Goal: Check status: Check status

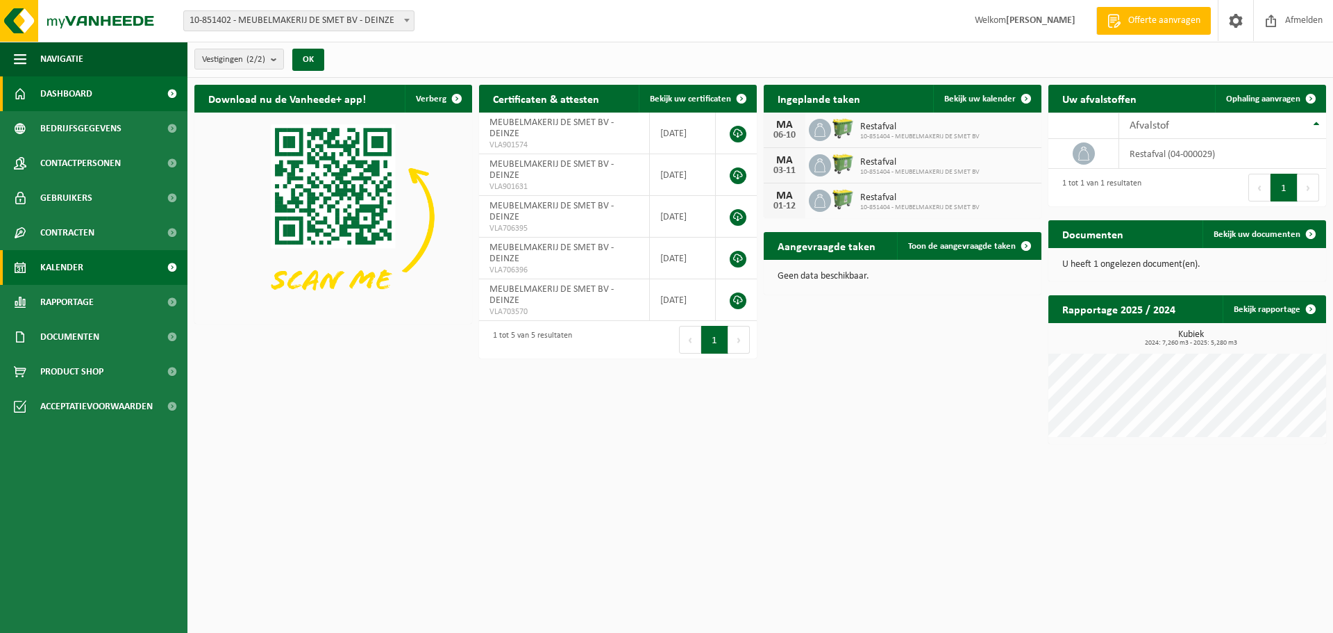
click at [83, 264] on span "Kalender" at bounding box center [61, 267] width 43 height 35
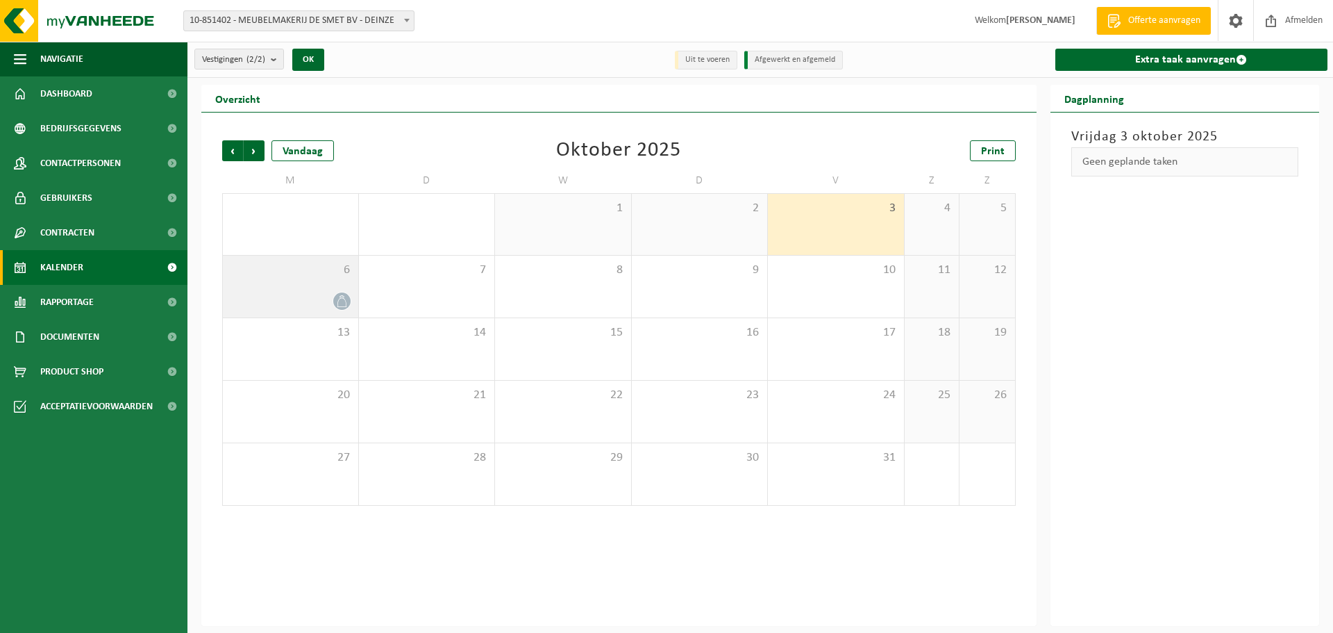
click at [330, 297] on div at bounding box center [291, 301] width 122 height 19
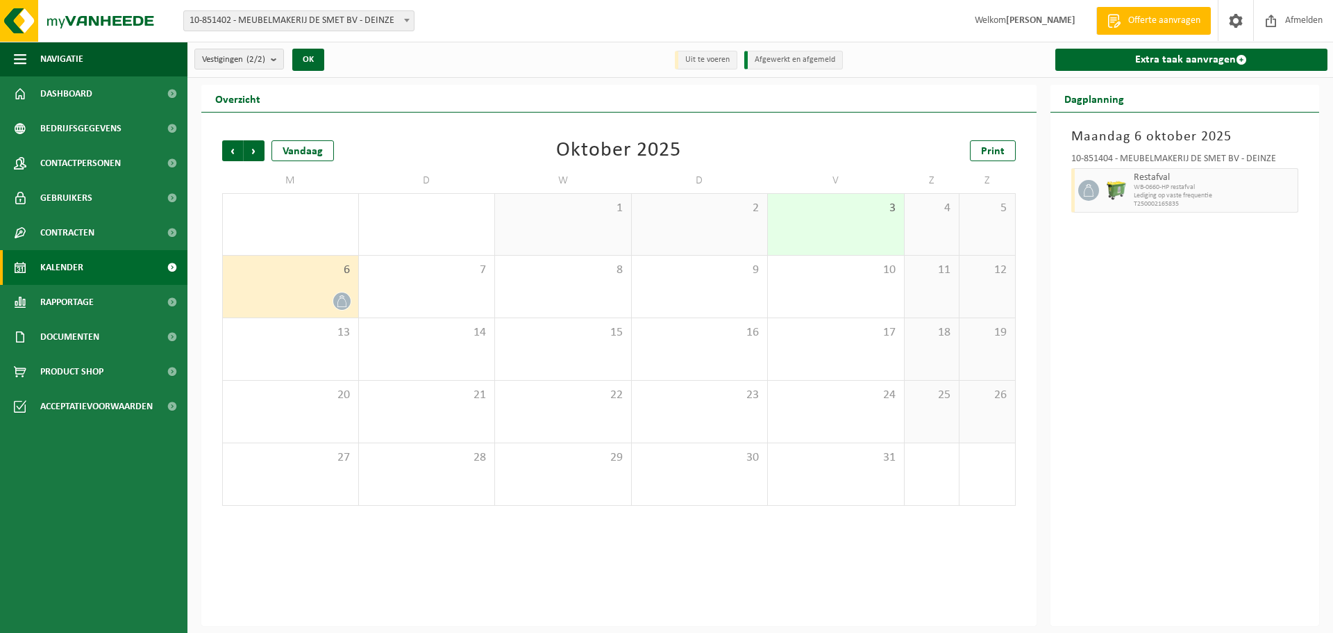
click at [289, 286] on div "6" at bounding box center [290, 287] width 135 height 62
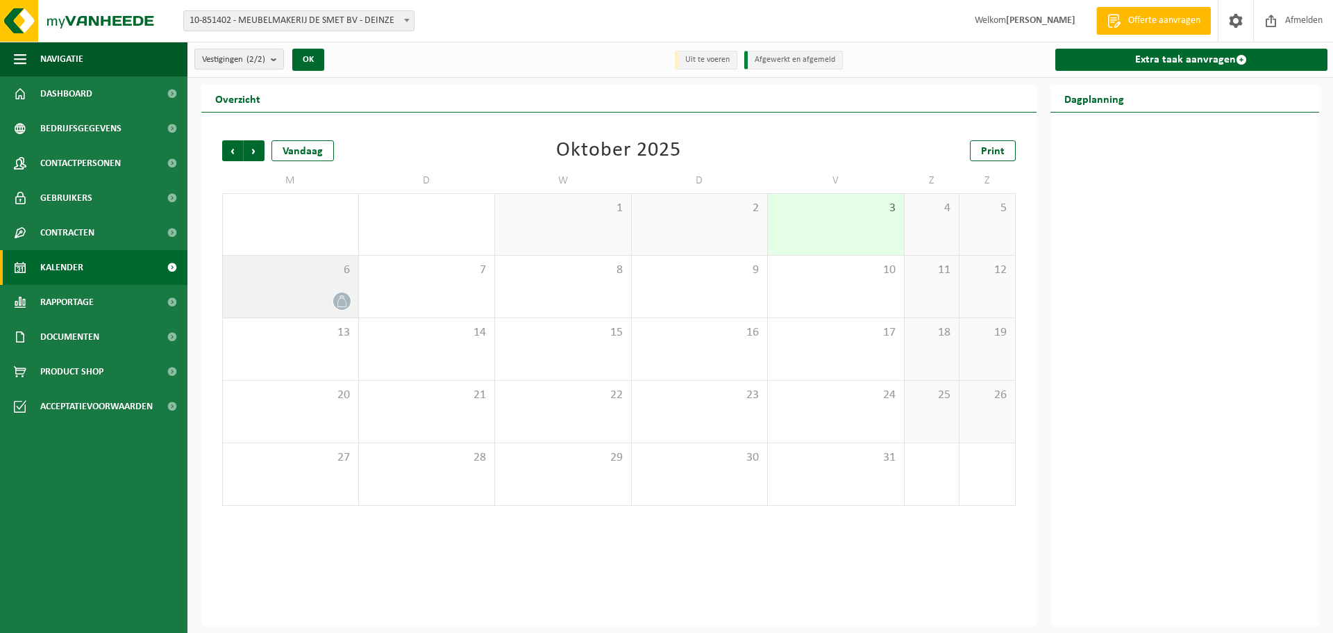
click at [288, 287] on div "6" at bounding box center [290, 287] width 135 height 62
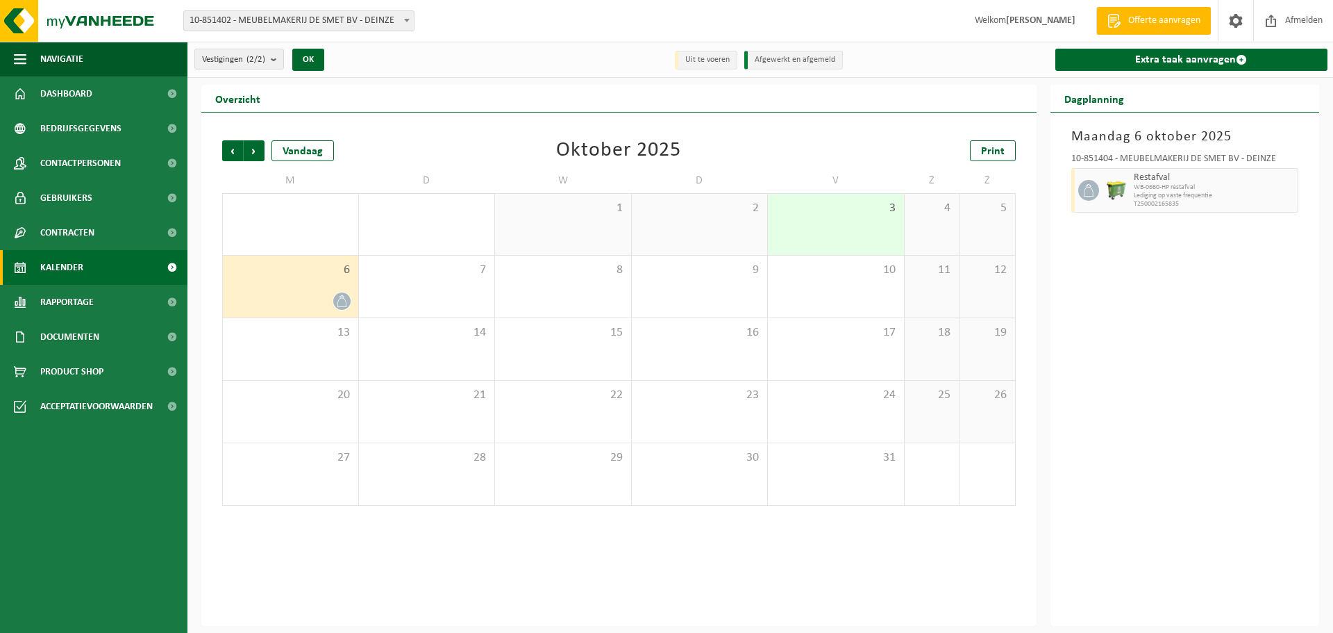
click at [790, 63] on li "Afgewerkt en afgemeld" at bounding box center [794, 60] width 99 height 19
click at [707, 58] on li "Uit te voeren" at bounding box center [706, 60] width 63 height 19
click at [1115, 190] on img at bounding box center [1116, 190] width 21 height 21
click at [1087, 192] on icon at bounding box center [1089, 190] width 13 height 13
click at [1290, 189] on span "button" at bounding box center [1288, 190] width 11 height 28
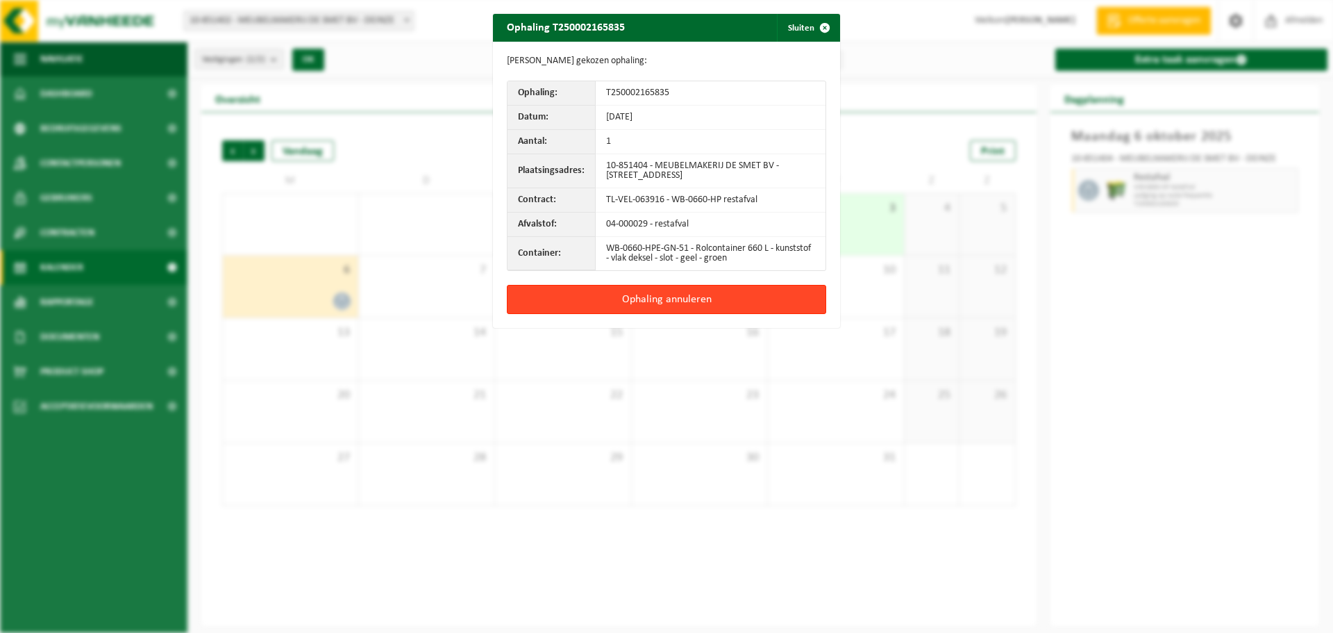
click at [649, 301] on button "Ophaling annuleren" at bounding box center [666, 299] width 319 height 29
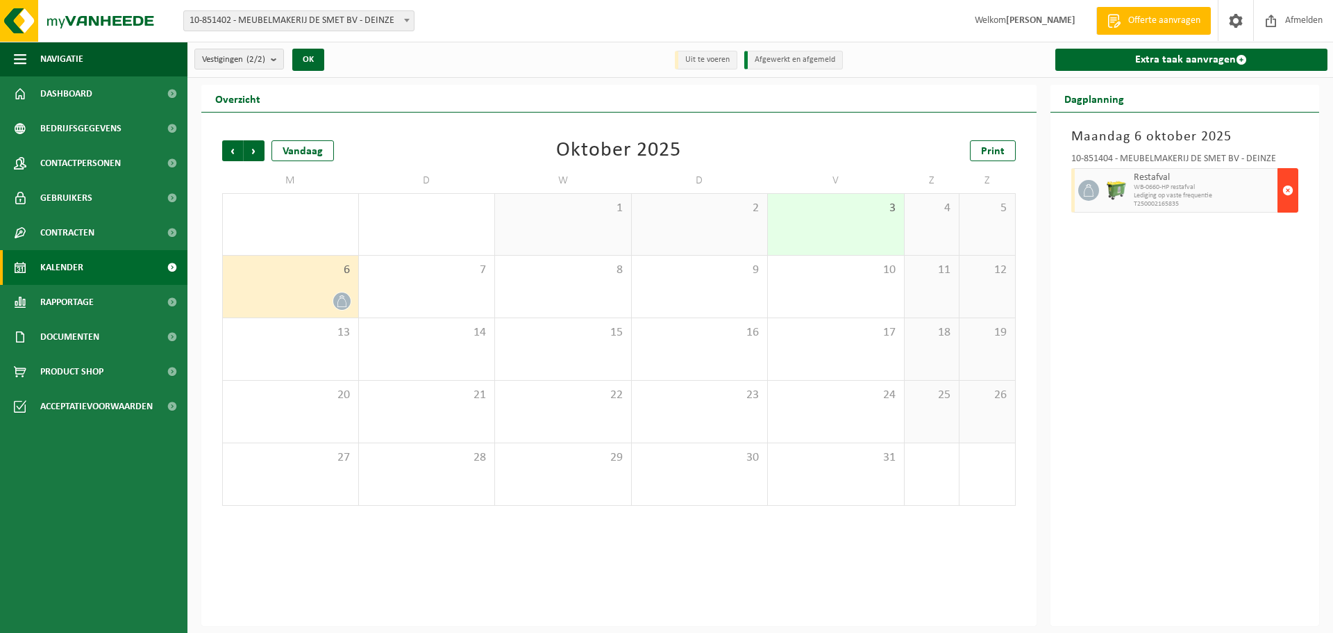
click at [1288, 192] on span "button" at bounding box center [1288, 190] width 11 height 28
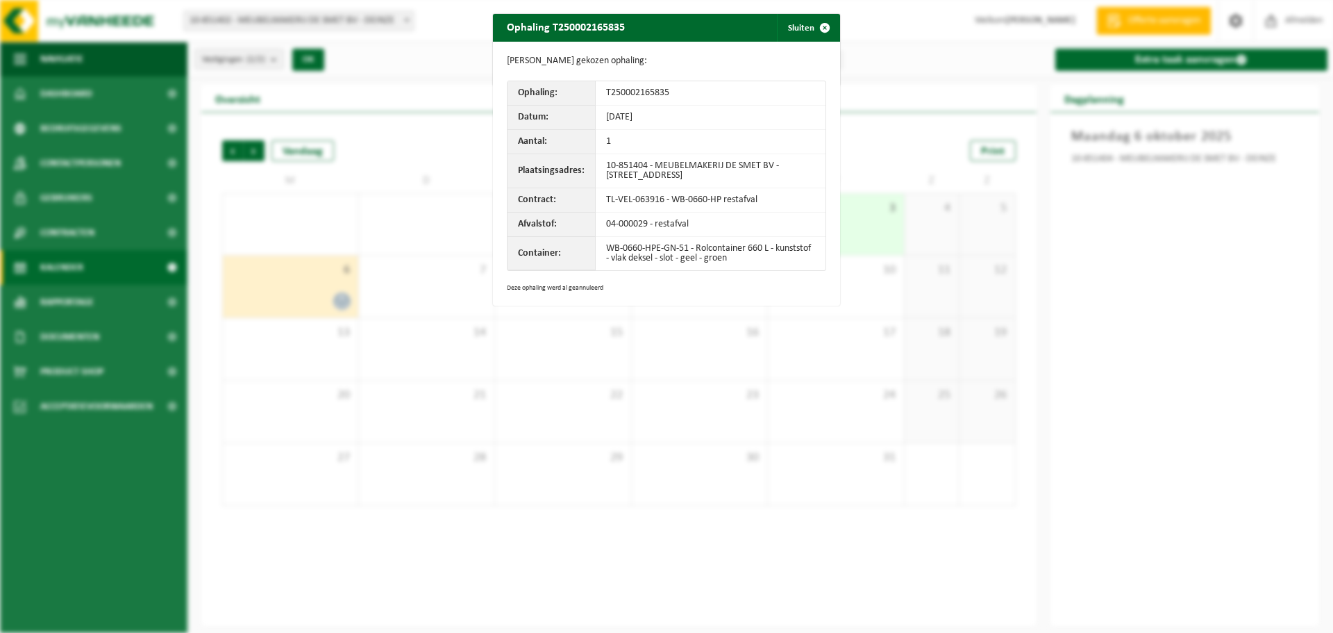
click at [1288, 188] on div "Ophaling T250002165835 Sluiten Gegevens gekozen ophaling: Ophaling: T2500021658…" at bounding box center [666, 316] width 1333 height 633
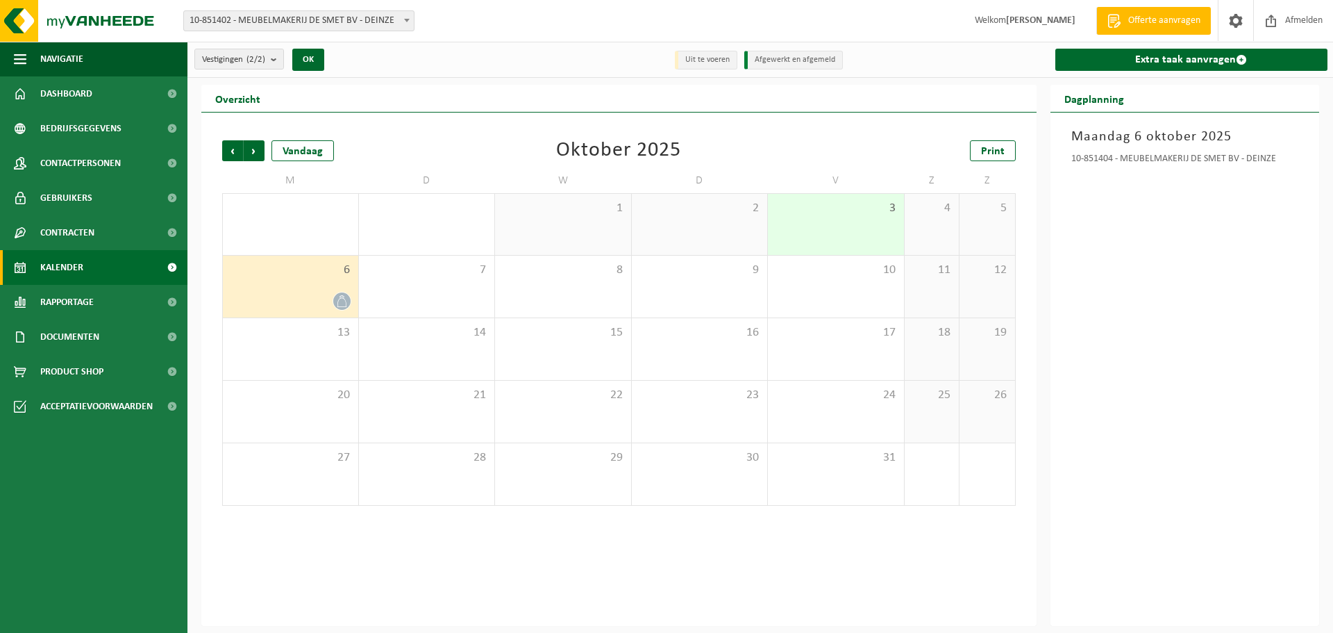
click at [1288, 188] on div "[DATE] 10-851404 - MEUBELMAKERIJ DE SMET BV - DEINZE" at bounding box center [1185, 369] width 269 height 513
click at [256, 292] on div at bounding box center [291, 301] width 122 height 19
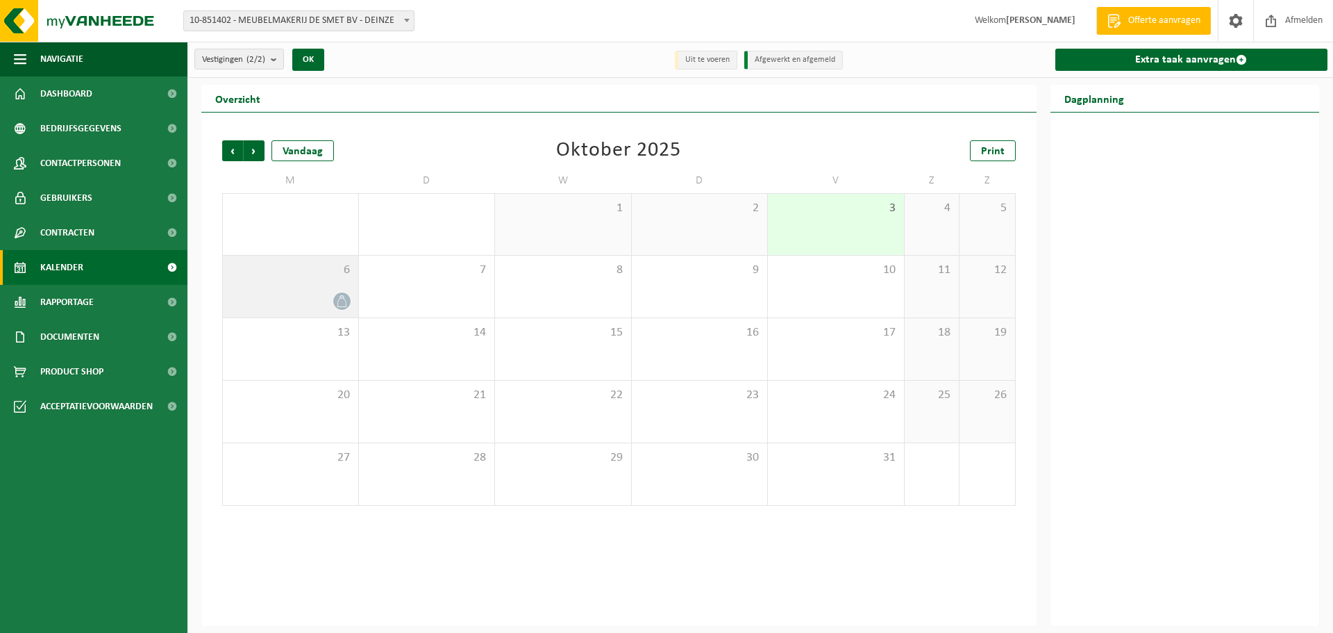
click at [340, 299] on icon at bounding box center [342, 301] width 12 height 12
